Goal: Information Seeking & Learning: Learn about a topic

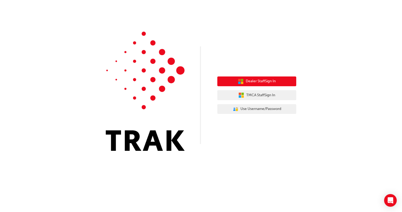
click at [289, 78] on button "Dealer Staff Sign In" at bounding box center [256, 81] width 79 height 10
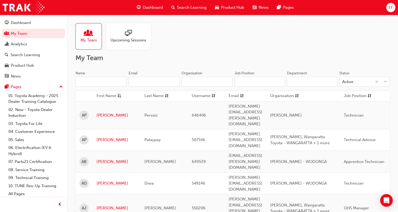
click at [103, 82] on input "Name" at bounding box center [101, 82] width 51 height 10
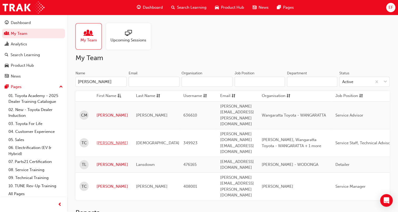
type input "tim"
click at [102, 140] on link "Tim" at bounding box center [113, 143] width 32 height 6
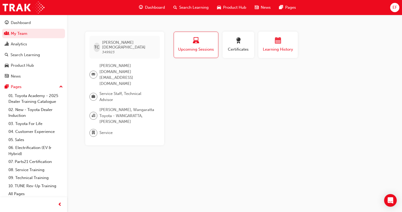
click at [287, 42] on div "button" at bounding box center [278, 41] width 32 height 8
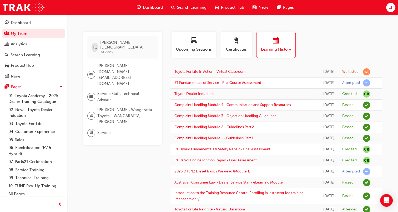
click at [228, 74] on link "Toyota For Life In Action - Virtual Classroom" at bounding box center [209, 71] width 71 height 4
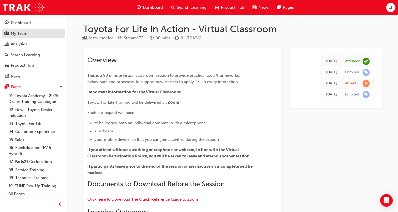
click at [27, 35] on div "My Team" at bounding box center [34, 33] width 58 height 7
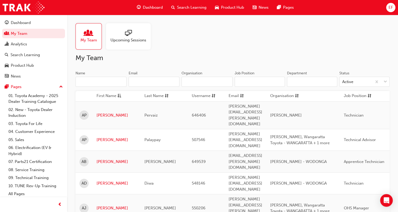
click at [101, 81] on input "Name" at bounding box center [101, 82] width 51 height 10
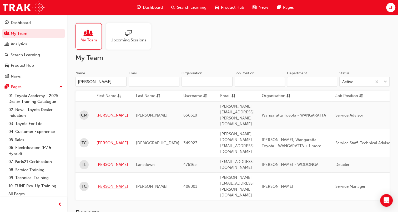
type input "tim"
click at [107, 183] on link "Timothy" at bounding box center [113, 186] width 32 height 6
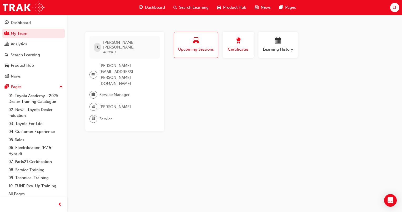
click at [239, 43] on span "award-icon" at bounding box center [238, 40] width 6 height 7
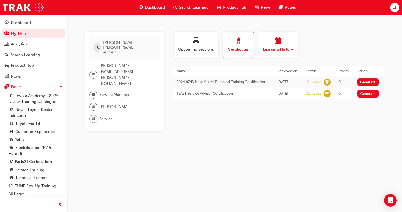
click at [276, 42] on span "calendar-icon" at bounding box center [278, 40] width 6 height 7
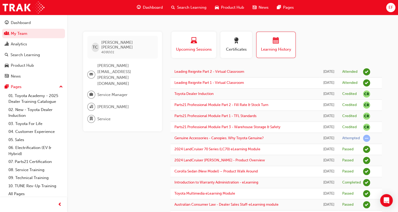
click at [195, 49] on span "Upcoming Sessions" at bounding box center [193, 49] width 37 height 6
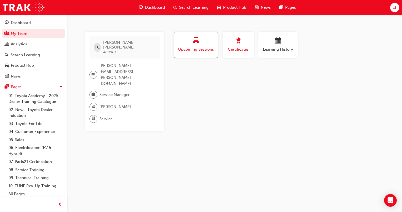
click at [236, 49] on span "Certificates" at bounding box center [239, 49] width 24 height 6
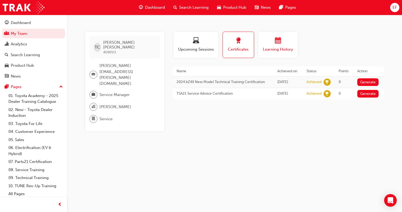
click at [280, 46] on div "Learning History" at bounding box center [278, 44] width 32 height 15
